Goal: Register for event/course

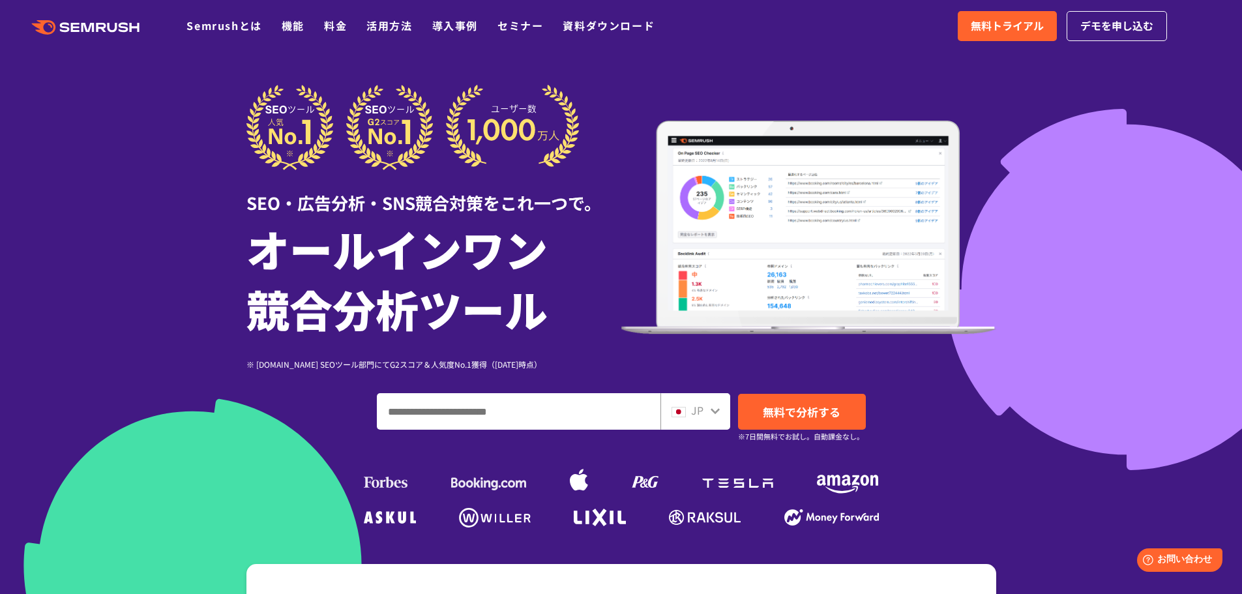
click at [510, 12] on div ".cls {fill: #FF642D;} .cls {fill: #FF642D;} Semrushとは 機能 料金 活用方法 導入事例 セミナー 資料ダウ…" at bounding box center [621, 26] width 1242 height 39
click at [516, 26] on link "セミナー" at bounding box center [520, 26] width 46 height 16
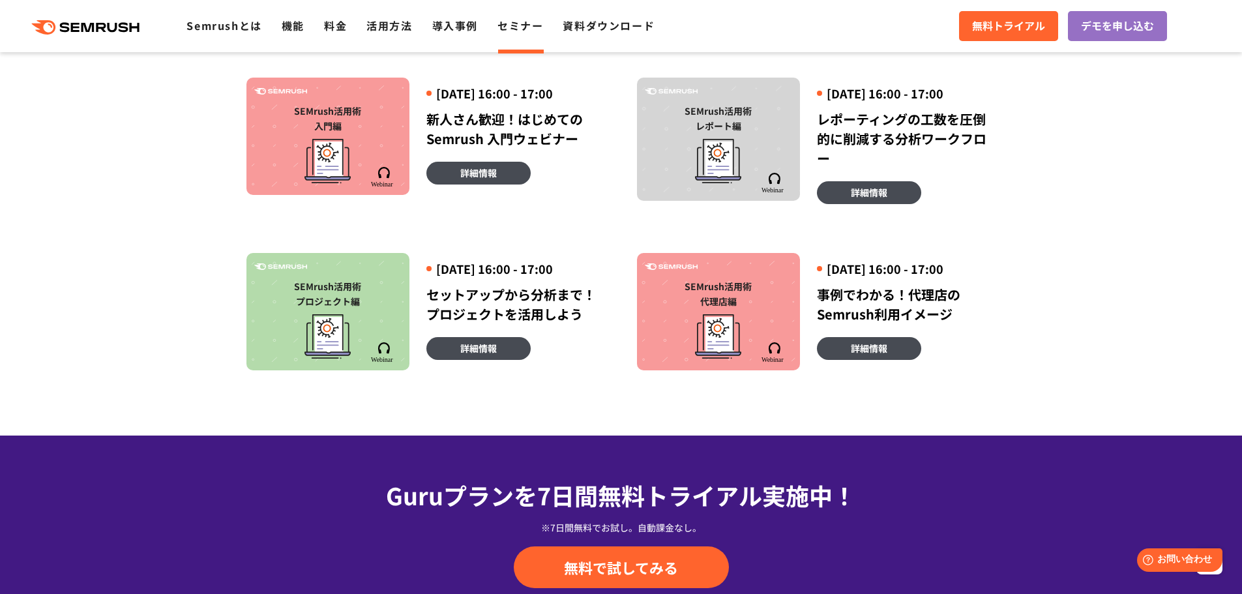
scroll to position [799, 0]
drag, startPoint x: 870, startPoint y: 70, endPoint x: 856, endPoint y: 113, distance: 45.4
click at [870, 70] on div "SEMrush活用術 入門編 [DATE] 16:00 - 17:00 新人さん歓迎！はじめてのSemrush 入門ウェビナー 詳細情報 SEMrush活用術…" at bounding box center [621, 200] width 781 height 342
click at [885, 200] on span "詳細情報" at bounding box center [869, 193] width 37 height 14
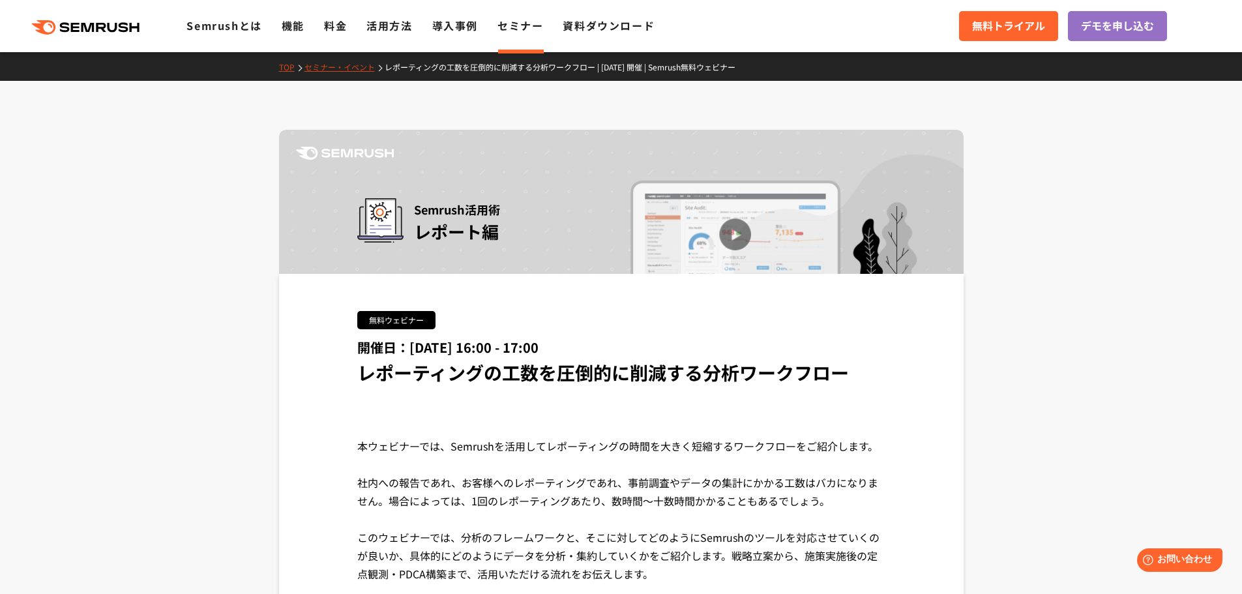
click at [104, 41] on div ".cls {fill: #FF642D;} .cls {fill: #FF642D;} Semrushとは 機能 料金 活用方法 導入事例 セミナー 資料ダウ…" at bounding box center [621, 26] width 1242 height 39
